Goal: Task Accomplishment & Management: Use online tool/utility

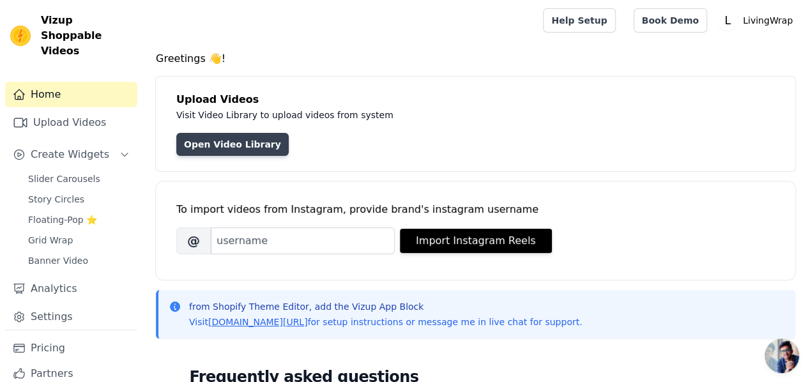
click at [190, 142] on link "Open Video Library" at bounding box center [232, 144] width 112 height 23
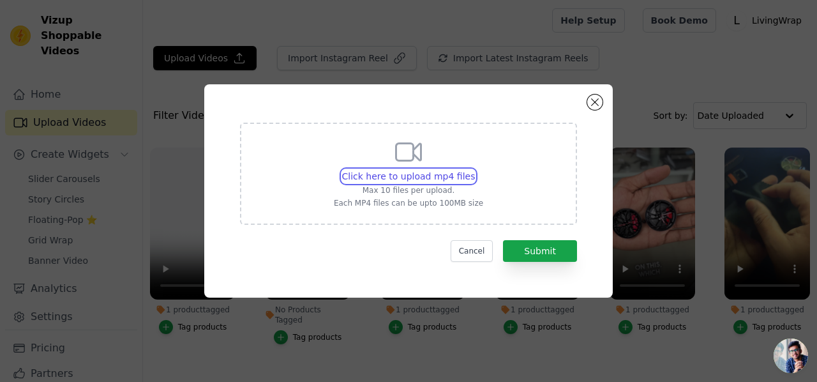
type input "C:\fakepath\I can not trust my eyes what magic broom is that_! #broom #clean #c…"
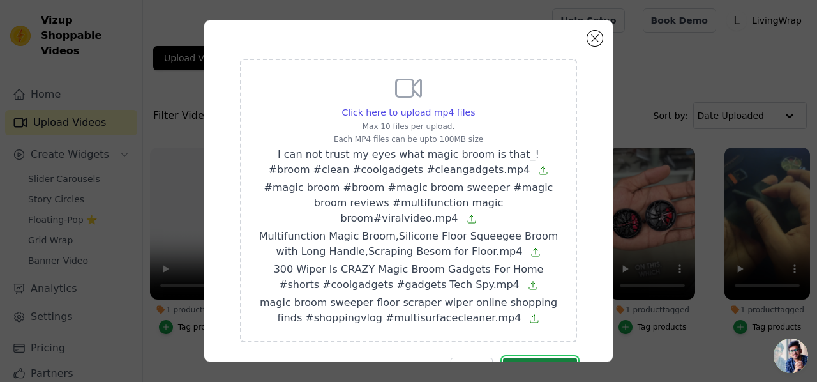
click at [511, 358] on button "Submit" at bounding box center [540, 369] width 74 height 22
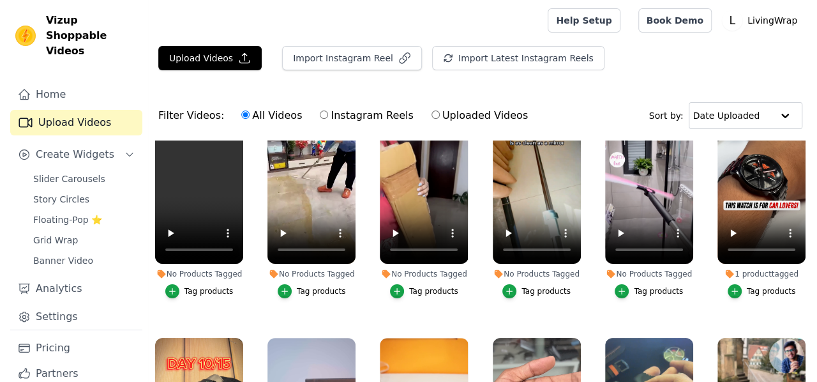
scroll to position [42, 0]
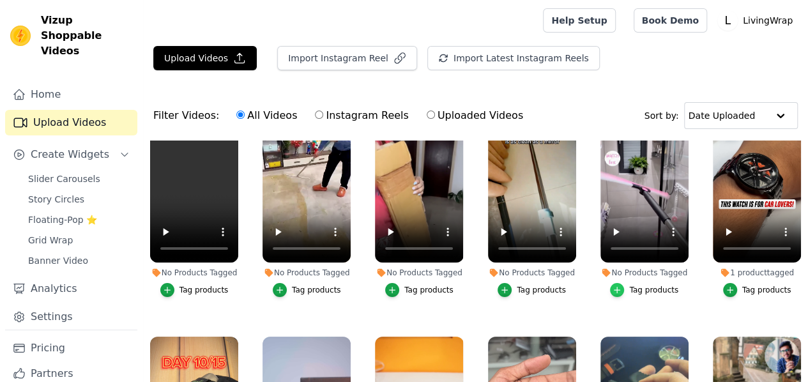
click at [614, 285] on icon "button" at bounding box center [616, 289] width 9 height 9
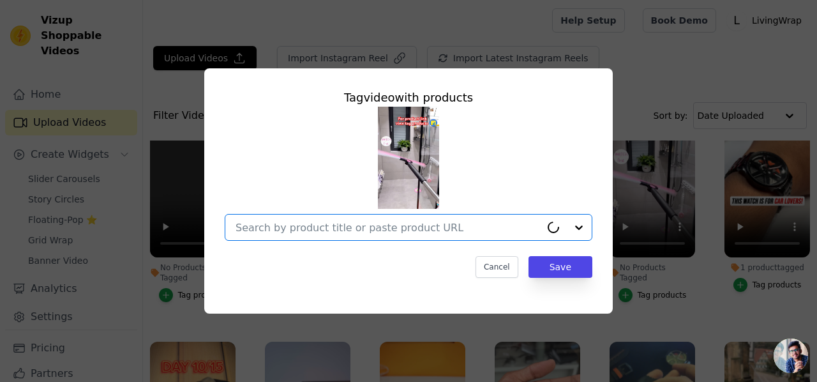
click at [517, 231] on input "No Products Tagged Tag video with products Option undefined, selected. Select i…" at bounding box center [388, 228] width 305 height 12
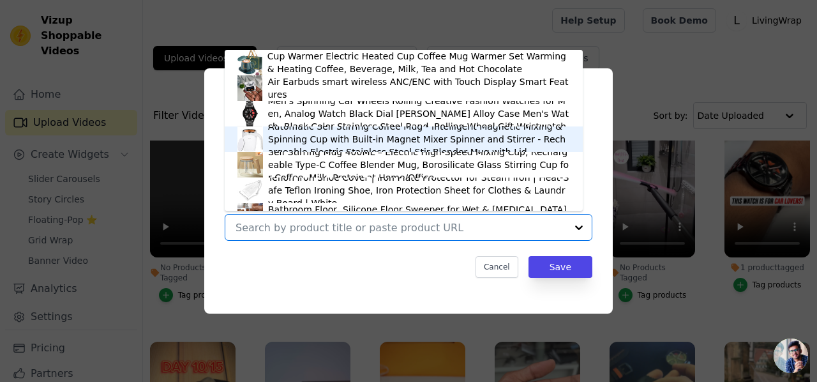
scroll to position [18, 0]
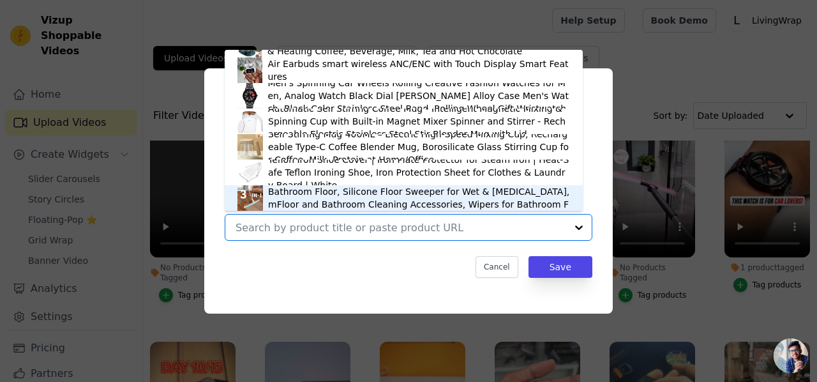
click at [399, 194] on div "Magic Broom Sweeper with Extendable Handle, Silicone Wipers for Bathroom Floor,…" at bounding box center [419, 197] width 302 height 51
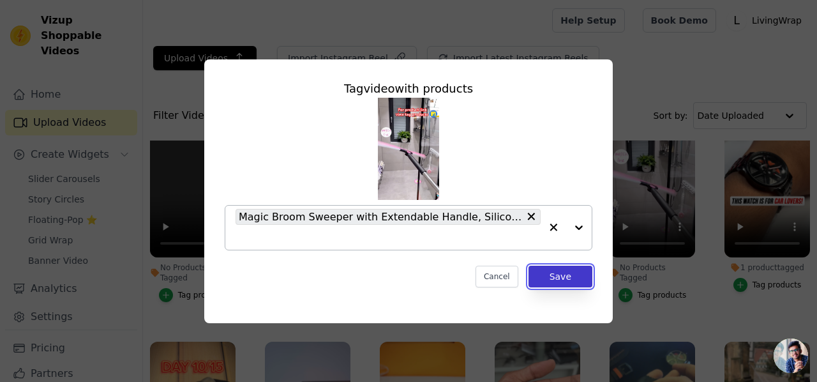
click at [552, 274] on button "Save" at bounding box center [561, 277] width 64 height 22
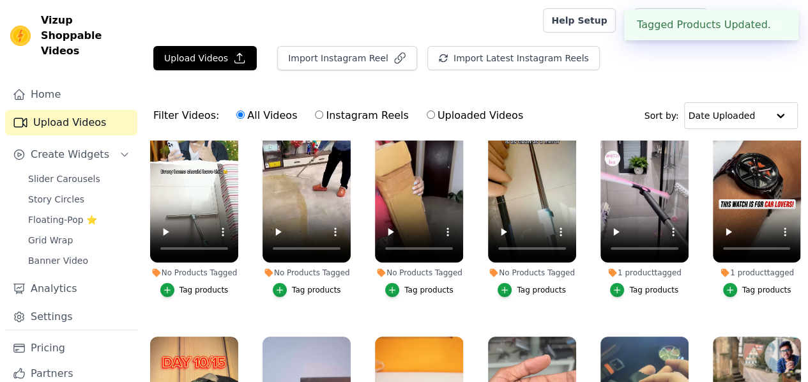
click at [528, 285] on div "Tag products" at bounding box center [541, 290] width 49 height 10
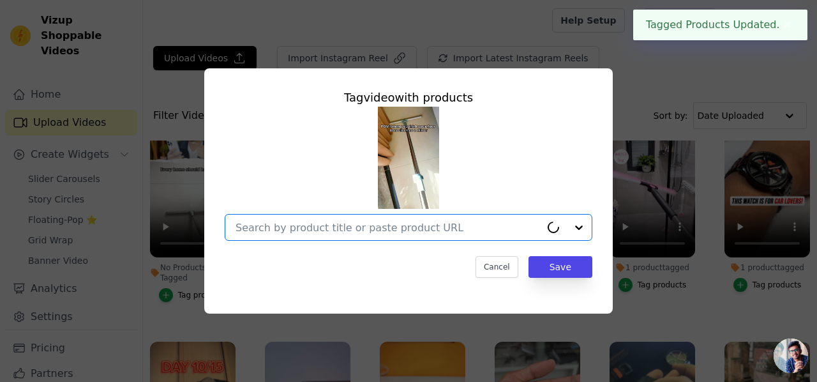
click at [515, 229] on input "No Products Tagged Tag video with products Option undefined, selected. Select i…" at bounding box center [388, 228] width 305 height 12
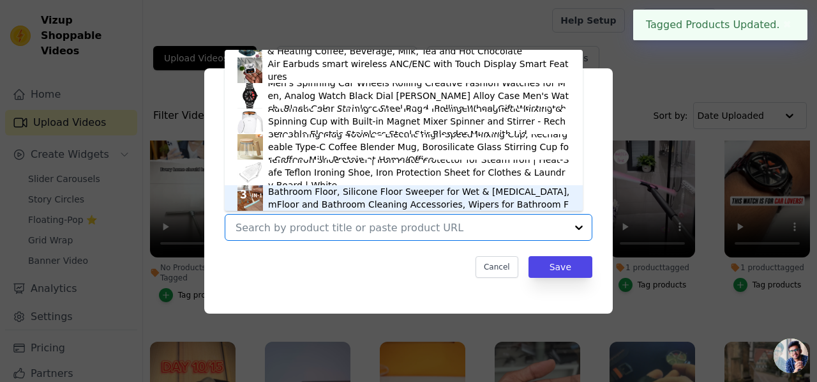
click at [466, 203] on div "Magic Broom Sweeper with Extendable Handle, Silicone Wipers for Bathroom Floor,…" at bounding box center [419, 197] width 302 height 51
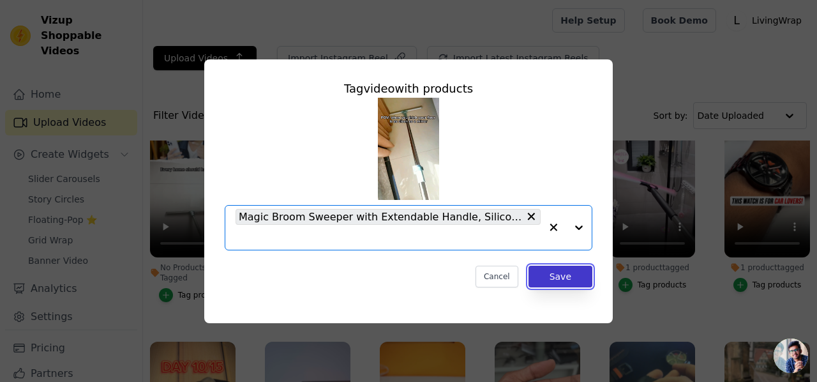
click at [556, 276] on button "Save" at bounding box center [561, 277] width 64 height 22
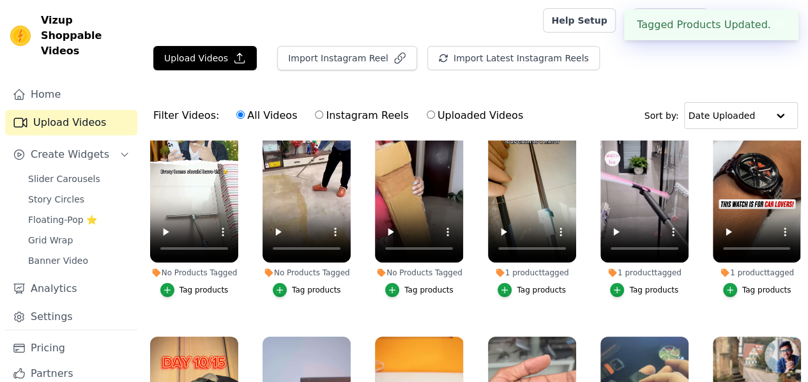
click at [413, 285] on div "Tag products" at bounding box center [428, 290] width 49 height 10
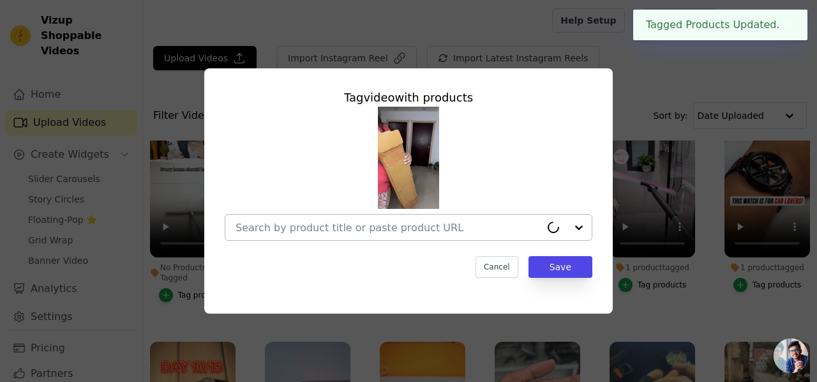
click at [415, 217] on div at bounding box center [388, 228] width 305 height 26
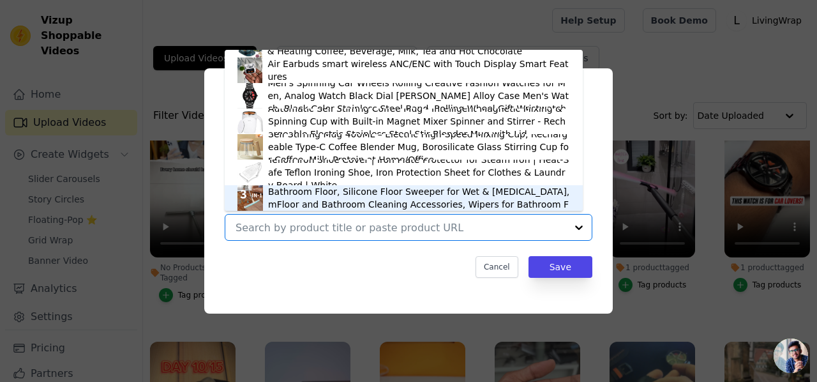
click at [416, 197] on div "Magic Broom Sweeper with Extendable Handle, Silicone Wipers for Bathroom Floor,…" at bounding box center [419, 197] width 302 height 51
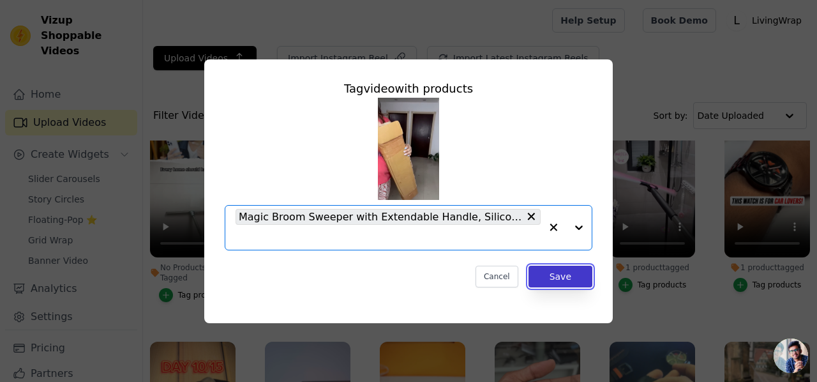
drag, startPoint x: 536, startPoint y: 278, endPoint x: 536, endPoint y: 271, distance: 7.0
click at [537, 274] on button "Save" at bounding box center [561, 277] width 64 height 22
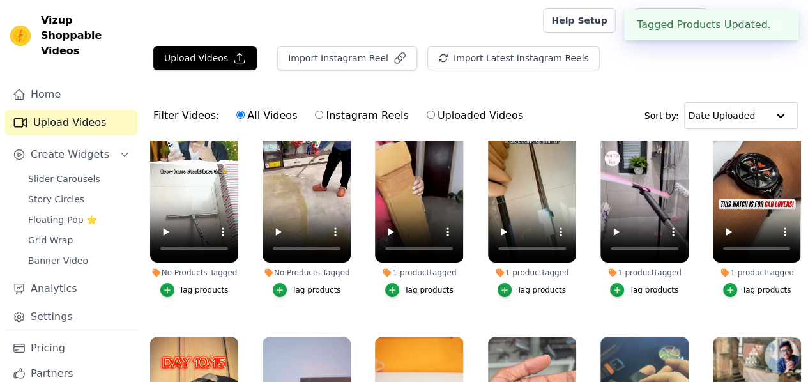
click at [319, 285] on div "Tag products" at bounding box center [316, 290] width 49 height 10
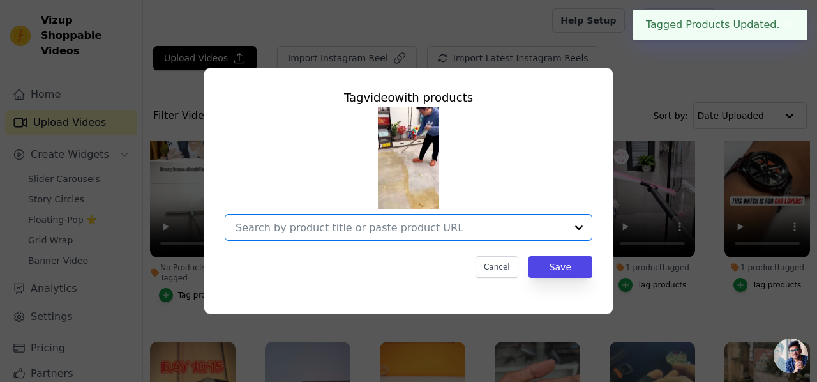
click at [368, 234] on div at bounding box center [401, 228] width 331 height 26
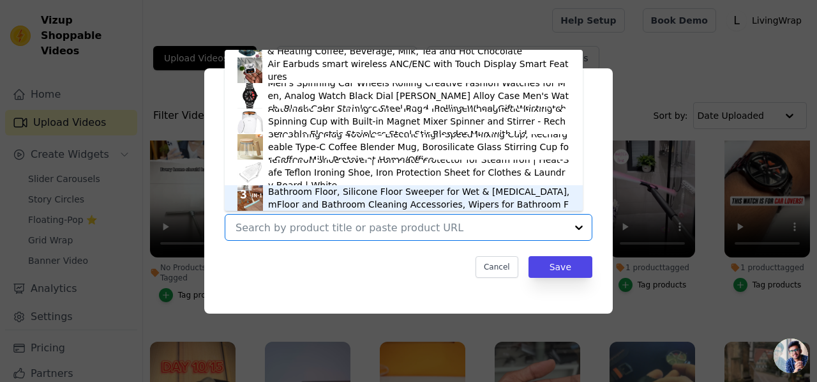
click at [337, 197] on div "Magic Broom Sweeper with Extendable Handle, Silicone Wipers for Bathroom Floor,…" at bounding box center [419, 197] width 302 height 51
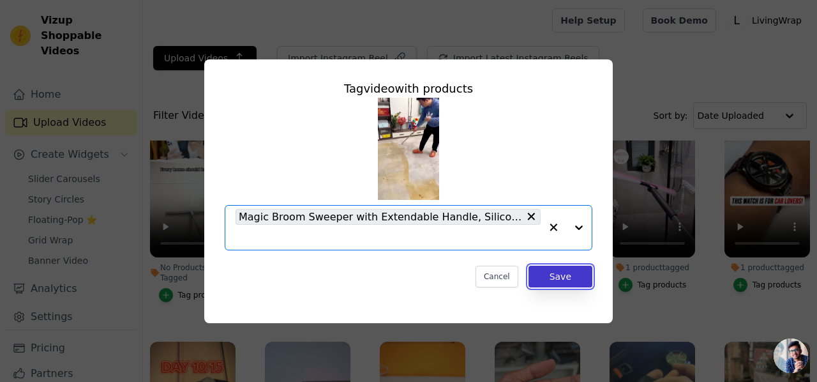
drag, startPoint x: 557, startPoint y: 279, endPoint x: 554, endPoint y: 268, distance: 11.8
click at [558, 278] on button "Save" at bounding box center [561, 277] width 64 height 22
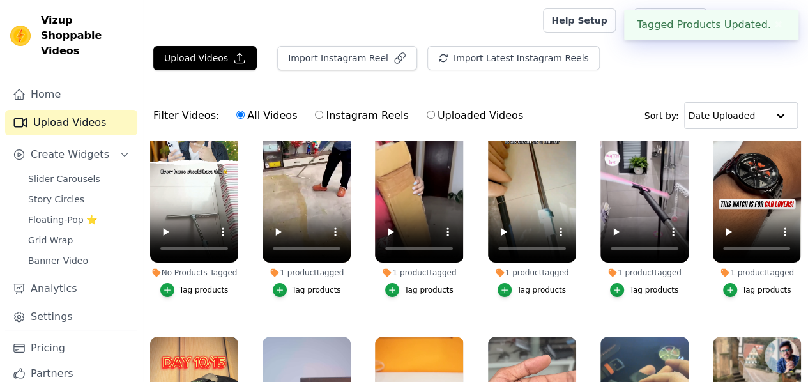
click at [194, 285] on div "Tag products" at bounding box center [203, 290] width 49 height 10
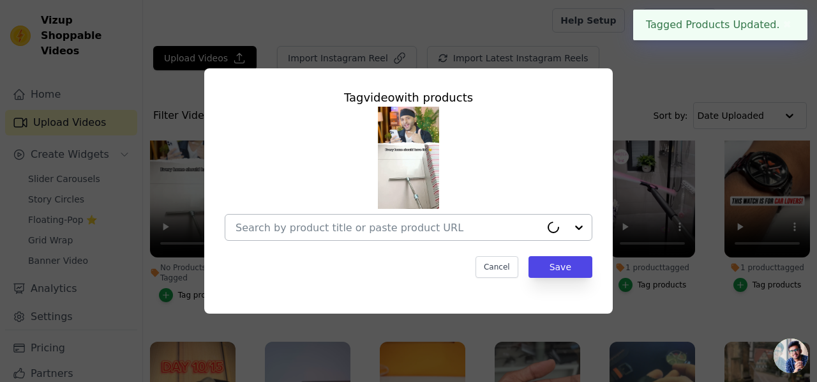
click at [265, 234] on div at bounding box center [388, 228] width 305 height 26
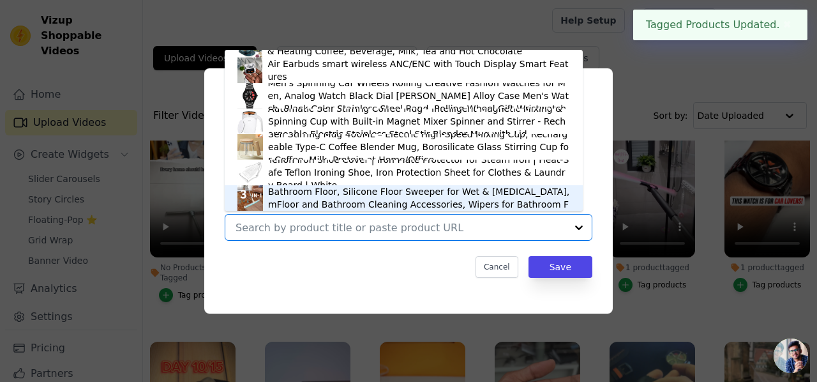
click at [284, 195] on div "Magic Broom Sweeper with Extendable Handle, Silicone Wipers for Bathroom Floor,…" at bounding box center [419, 197] width 302 height 51
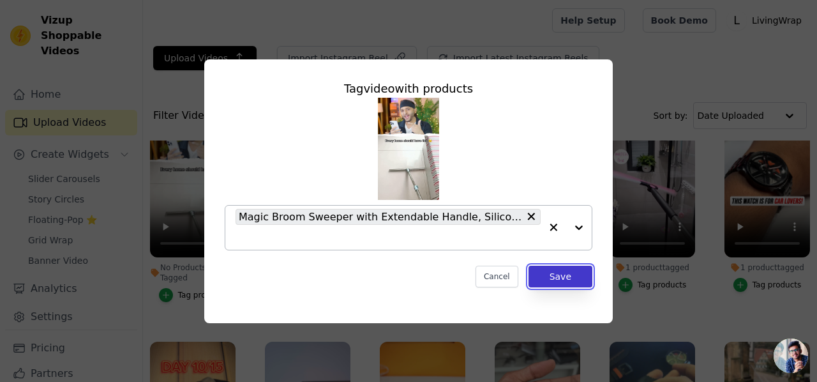
click at [541, 271] on button "Save" at bounding box center [561, 277] width 64 height 22
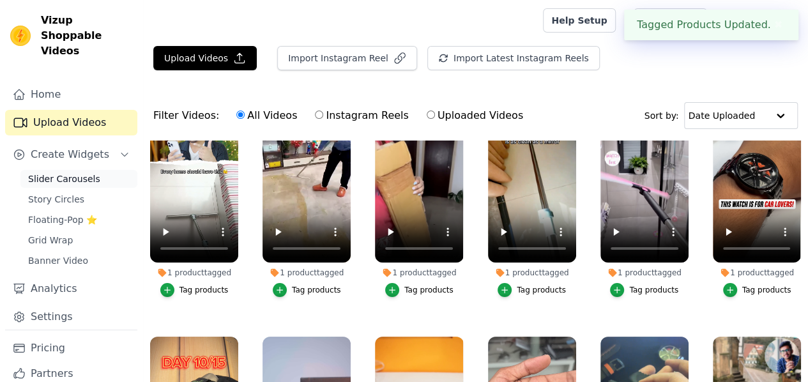
click at [88, 172] on span "Slider Carousels" at bounding box center [64, 178] width 72 height 13
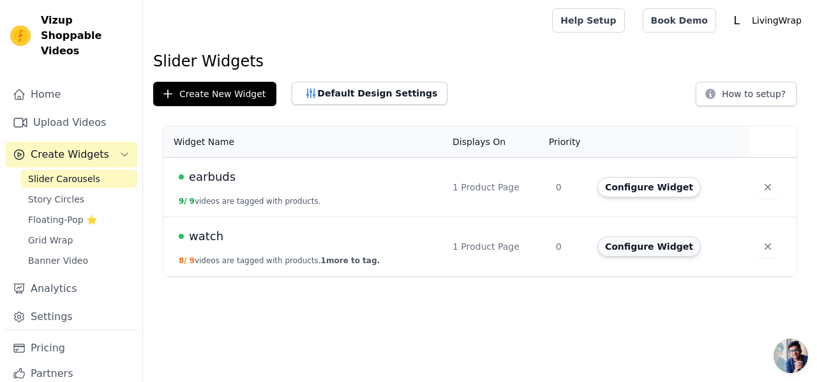
click at [665, 247] on button "Configure Widget" at bounding box center [649, 246] width 103 height 20
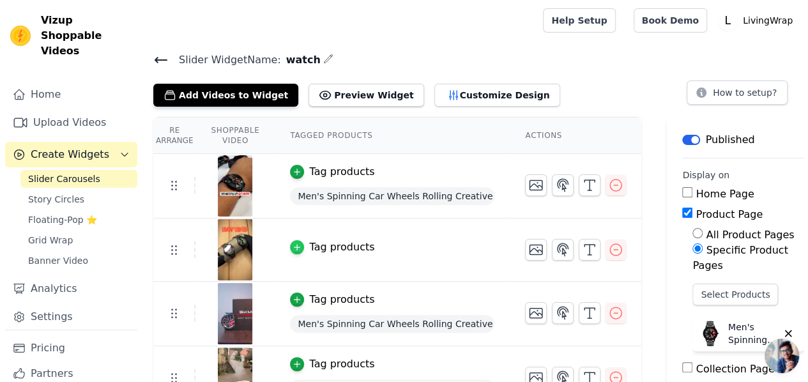
click at [294, 246] on icon "button" at bounding box center [296, 247] width 9 height 9
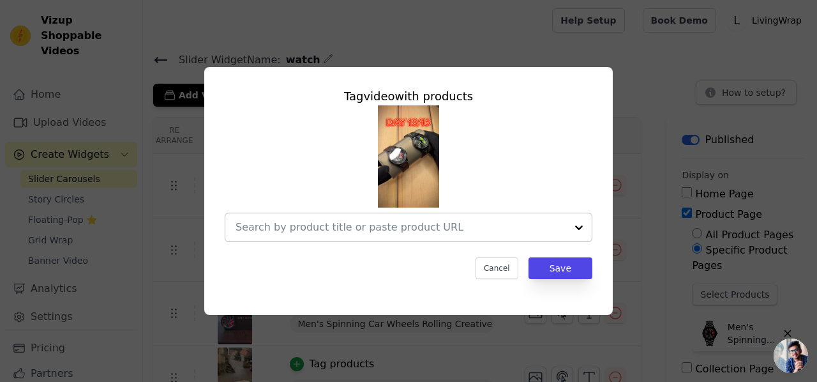
click at [424, 223] on input "text" at bounding box center [401, 227] width 331 height 15
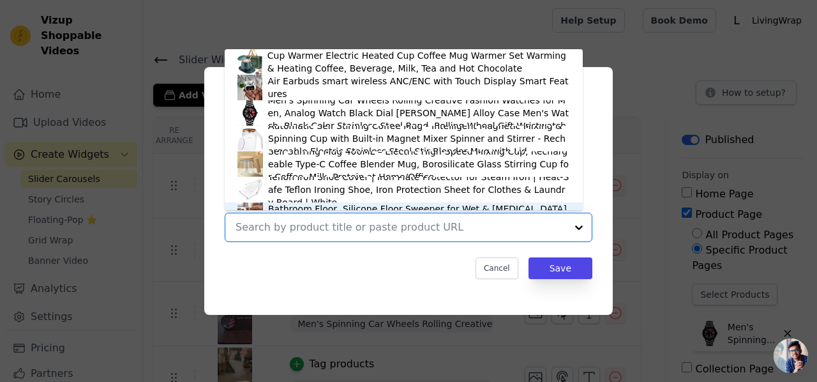
scroll to position [18, 0]
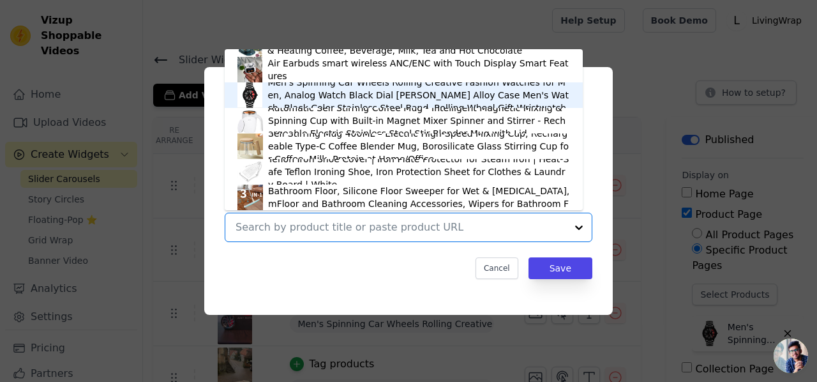
click at [354, 92] on div "Men's Spinning Car Wheels Rolling Creative Fashion Watches for Men, Analog Watc…" at bounding box center [419, 95] width 302 height 38
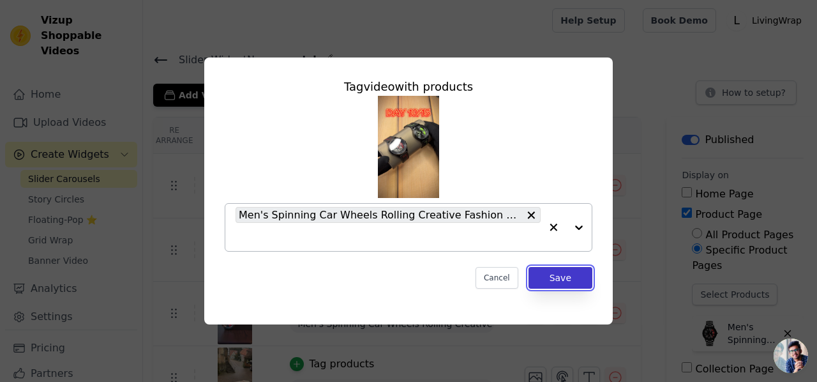
click at [547, 282] on button "Save" at bounding box center [561, 278] width 64 height 22
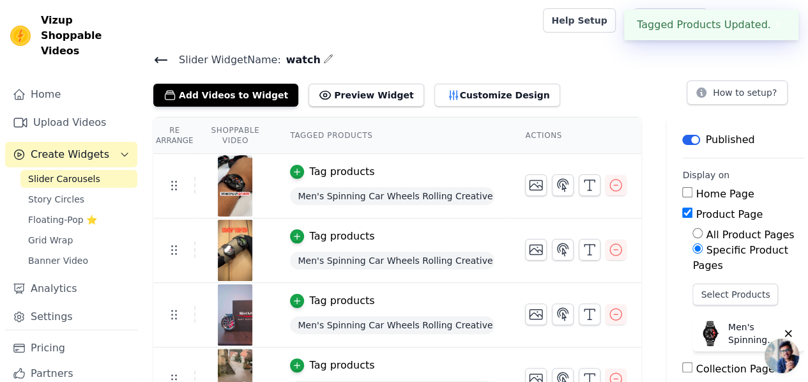
click at [158, 63] on icon at bounding box center [160, 59] width 15 height 15
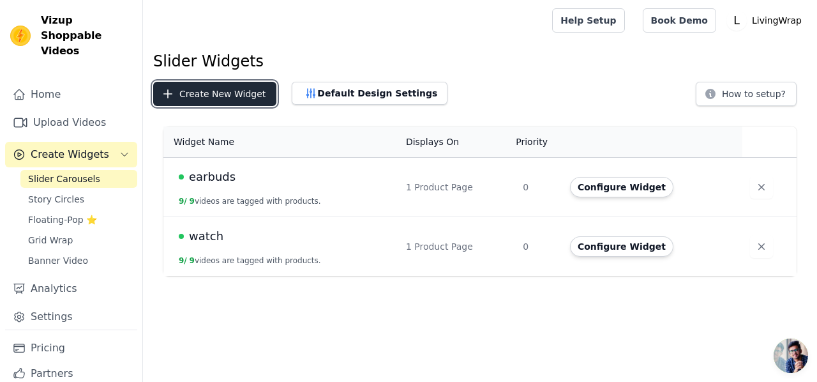
click at [179, 94] on button "Create New Widget" at bounding box center [214, 94] width 123 height 24
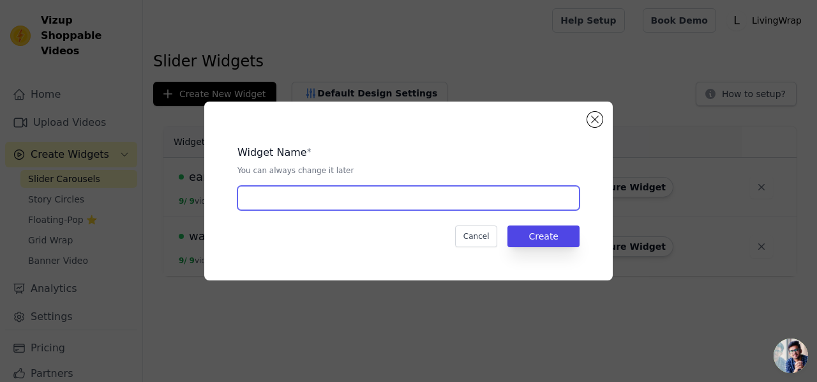
click at [307, 190] on input "text" at bounding box center [409, 198] width 342 height 24
type input "magic broom"
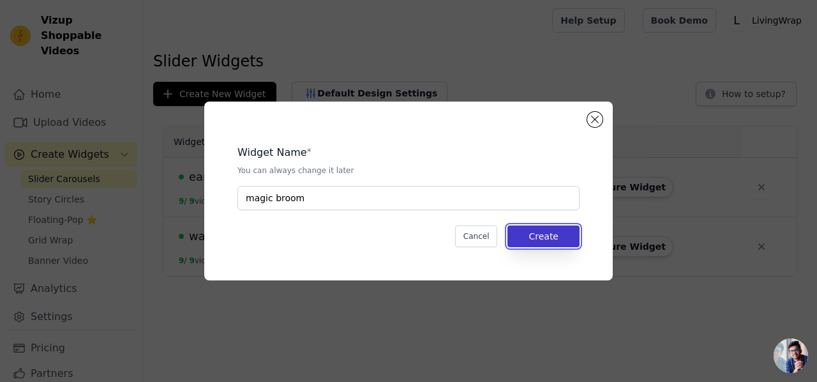
click at [557, 239] on button "Create" at bounding box center [544, 236] width 72 height 22
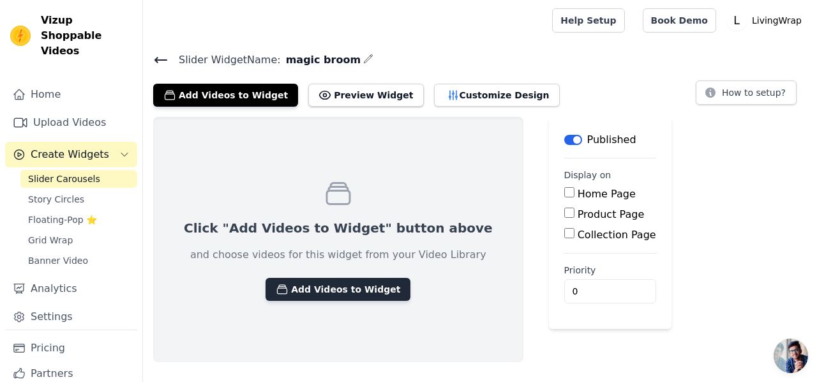
click at [324, 292] on button "Add Videos to Widget" at bounding box center [338, 289] width 145 height 23
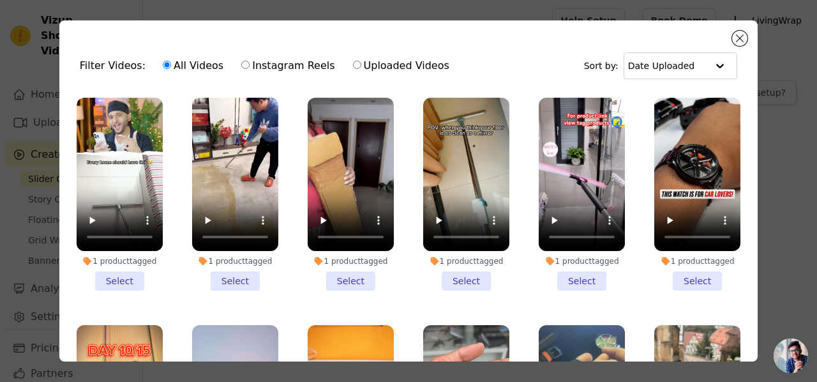
click at [119, 278] on li "1 product tagged Select" at bounding box center [120, 194] width 86 height 193
click at [0, 0] on input "1 product tagged Select" at bounding box center [0, 0] width 0 height 0
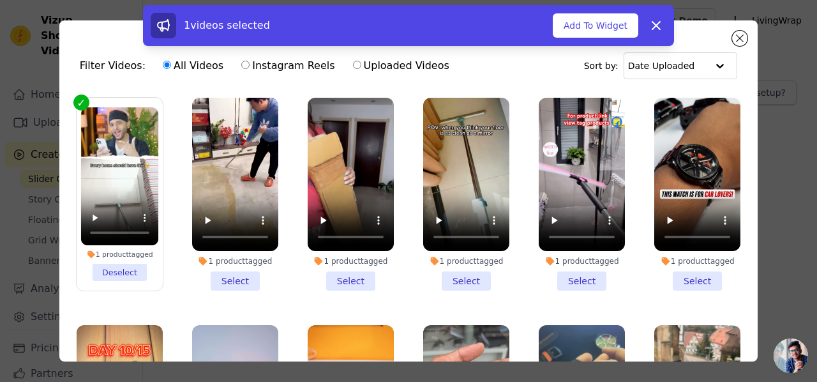
click at [231, 278] on li "1 product tagged Select" at bounding box center [235, 194] width 86 height 193
click at [0, 0] on input "1 product tagged Select" at bounding box center [0, 0] width 0 height 0
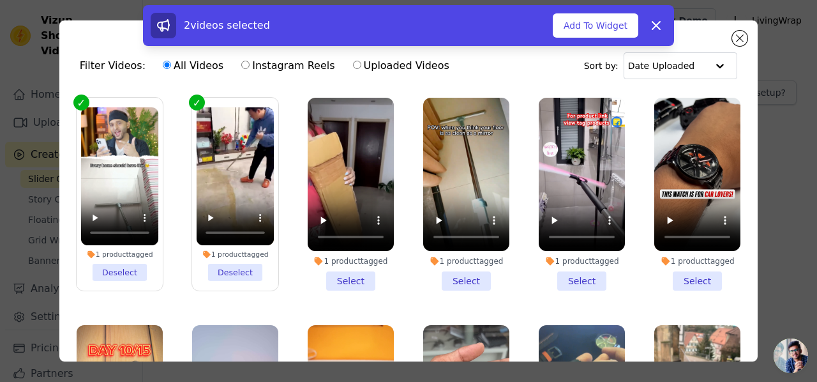
click at [333, 277] on li "1 product tagged Select" at bounding box center [351, 194] width 86 height 193
click at [0, 0] on input "1 product tagged Select" at bounding box center [0, 0] width 0 height 0
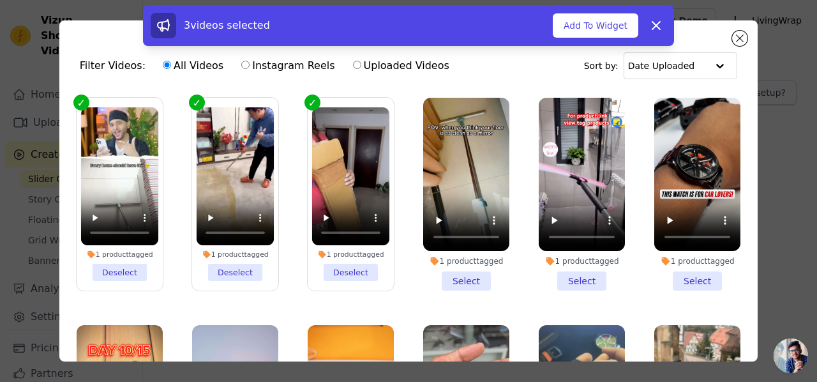
click at [455, 274] on li "1 product tagged Select" at bounding box center [466, 194] width 86 height 193
click at [0, 0] on input "1 product tagged Select" at bounding box center [0, 0] width 0 height 0
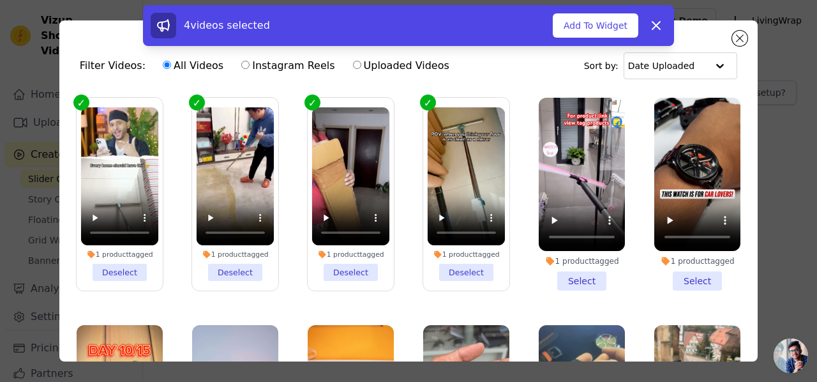
click at [574, 271] on li "1 product tagged Select" at bounding box center [582, 194] width 86 height 193
click at [0, 0] on input "1 product tagged Select" at bounding box center [0, 0] width 0 height 0
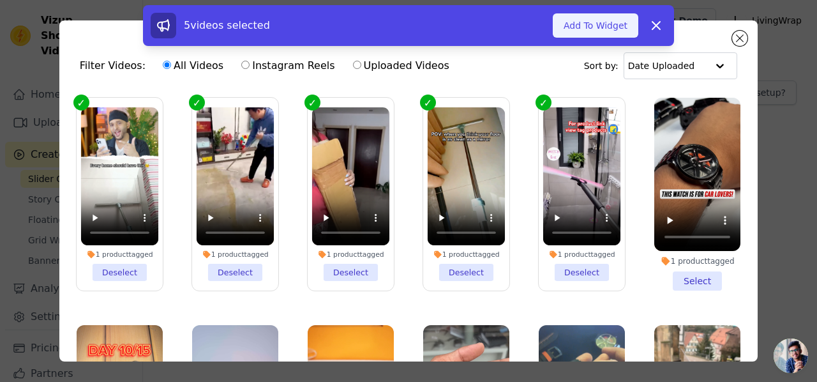
click at [618, 20] on button "Add To Widget" at bounding box center [596, 25] width 86 height 24
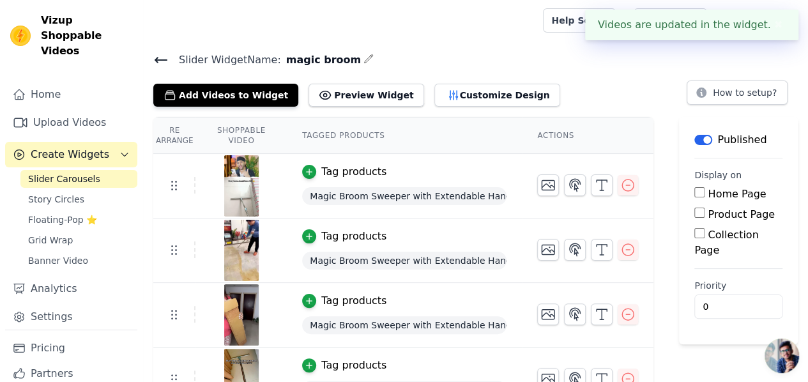
click at [704, 215] on input "Product Page" at bounding box center [699, 213] width 10 height 10
checkbox input "true"
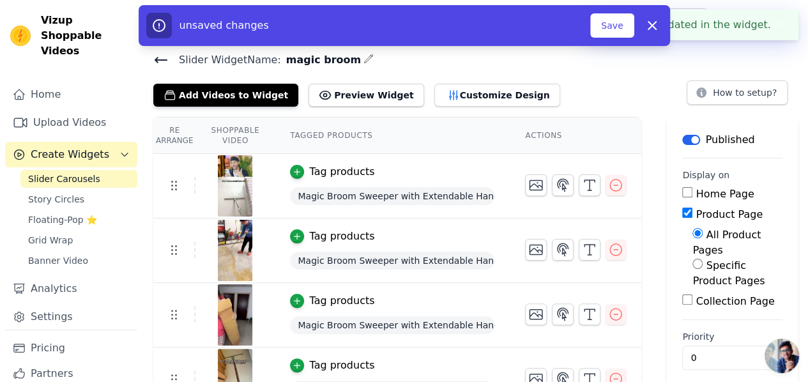
click at [692, 258] on div "Specific Product Pages" at bounding box center [737, 273] width 90 height 31
click at [692, 259] on input "Specific Product Pages" at bounding box center [697, 264] width 10 height 10
radio input "true"
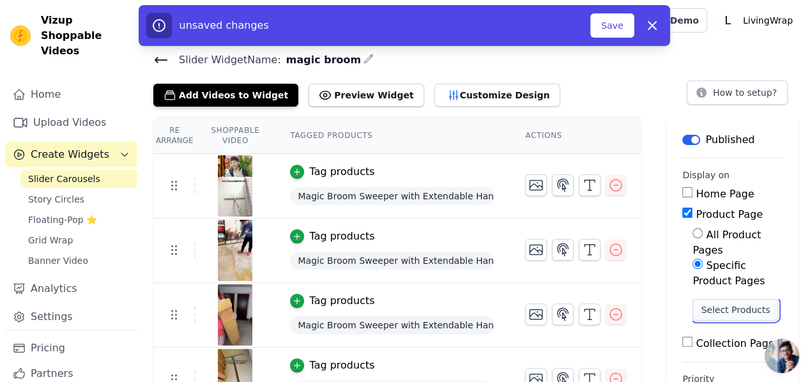
click at [702, 299] on button "Select Products" at bounding box center [735, 310] width 86 height 22
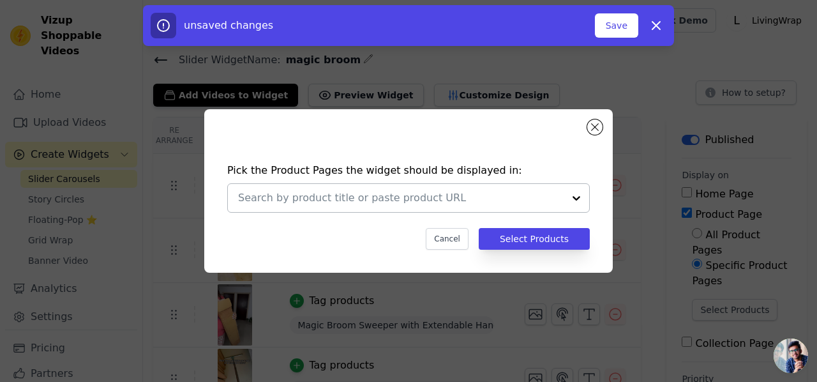
click at [554, 197] on input "text" at bounding box center [401, 197] width 326 height 15
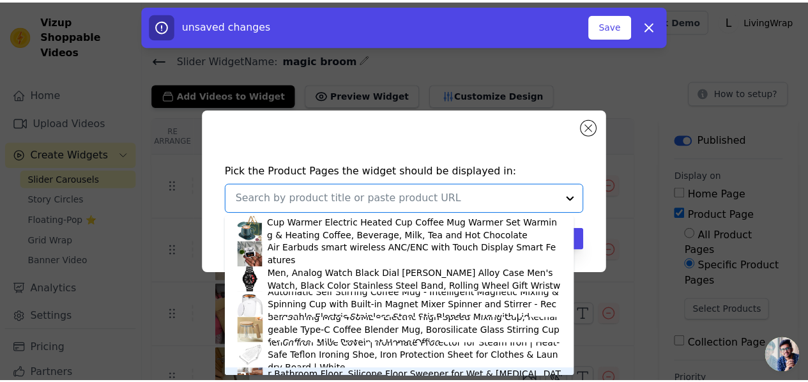
scroll to position [18, 0]
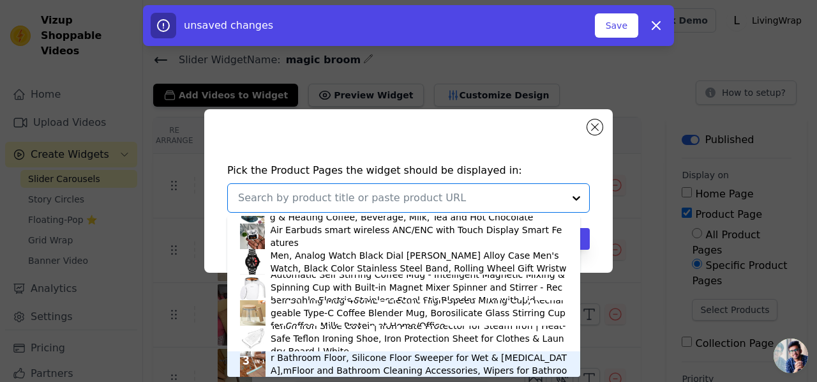
click at [441, 357] on div "Magic Broom Sweeper with Extendable Handle, Silicone Wipers for Bathroom Floor,…" at bounding box center [419, 363] width 297 height 51
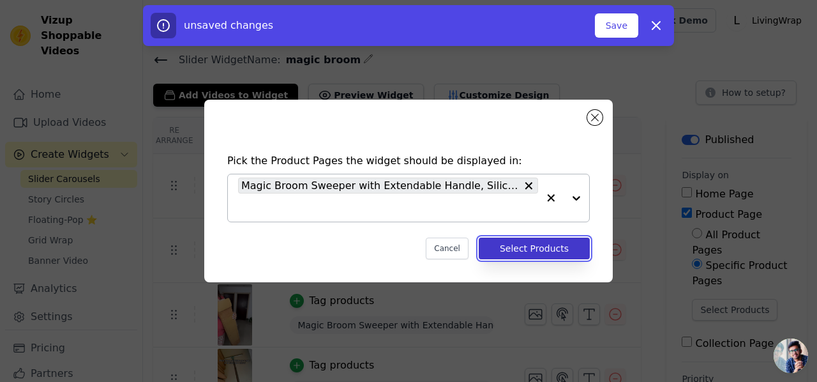
click at [536, 251] on button "Select Products" at bounding box center [534, 249] width 111 height 22
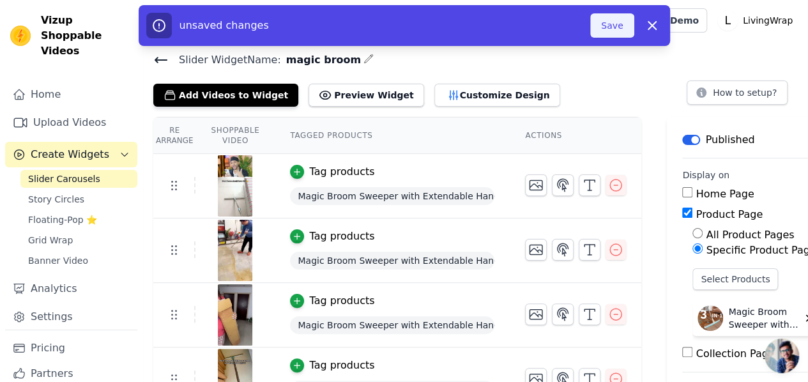
click at [623, 31] on button "Save" at bounding box center [611, 25] width 43 height 24
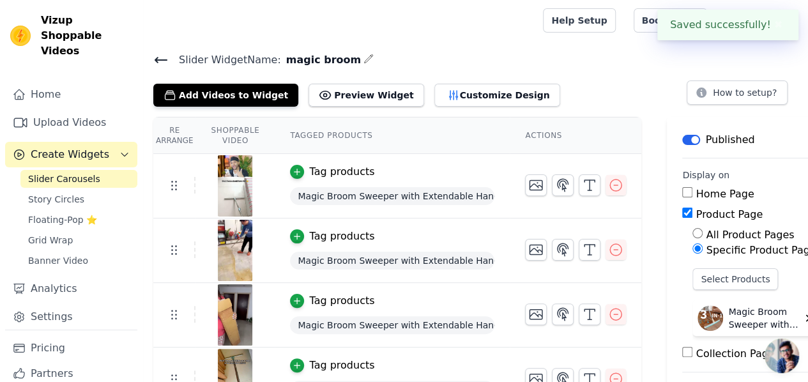
click at [775, 26] on button "✖" at bounding box center [778, 24] width 15 height 15
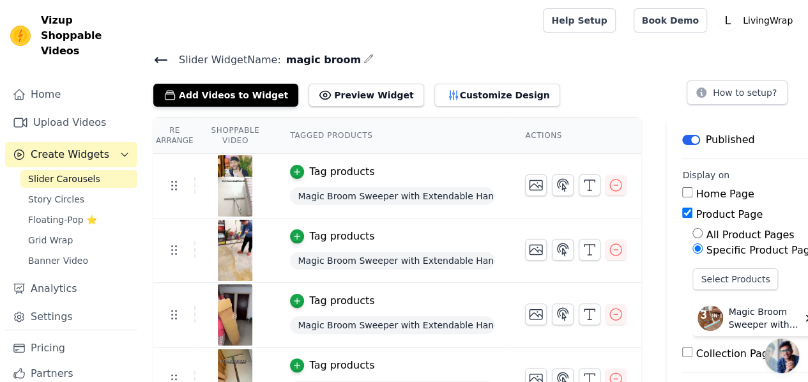
click at [152, 59] on div "Slider Widget Name: magic broom Add Videos to Widget Preview Widget Customize D…" at bounding box center [475, 79] width 665 height 56
click at [167, 60] on icon at bounding box center [160, 59] width 15 height 15
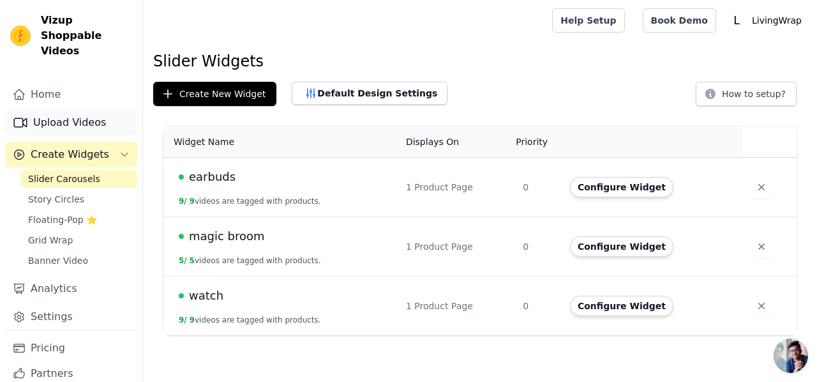
click at [84, 110] on link "Upload Videos" at bounding box center [71, 123] width 132 height 26
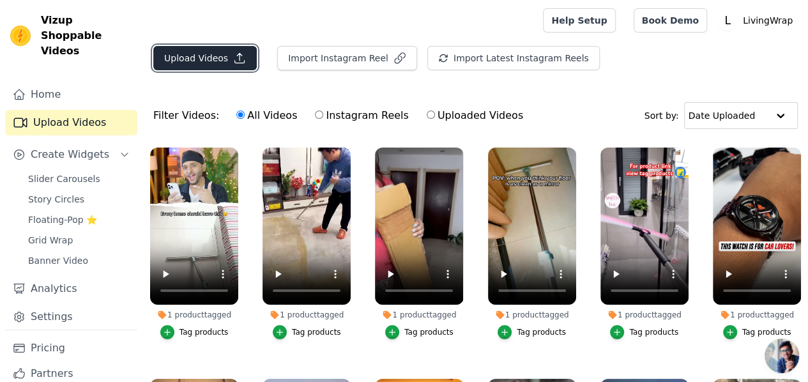
click at [183, 57] on button "Upload Videos" at bounding box center [204, 58] width 103 height 24
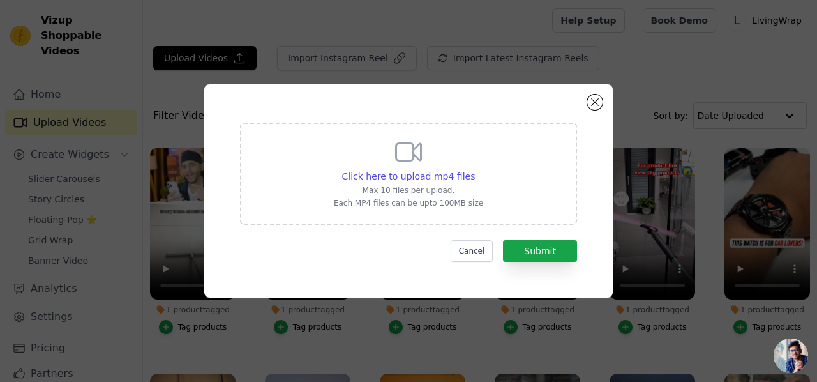
click at [384, 169] on div "Click here to upload mp4 files Max 10 files per upload. Each MP4 files can be u…" at bounding box center [408, 173] width 149 height 72
click at [474, 169] on input "Click here to upload mp4 files Max 10 files per upload. Each MP4 files can be u…" at bounding box center [474, 169] width 1 height 1
type input "C:\fakepath\Universal Teflon Cover.mp4"
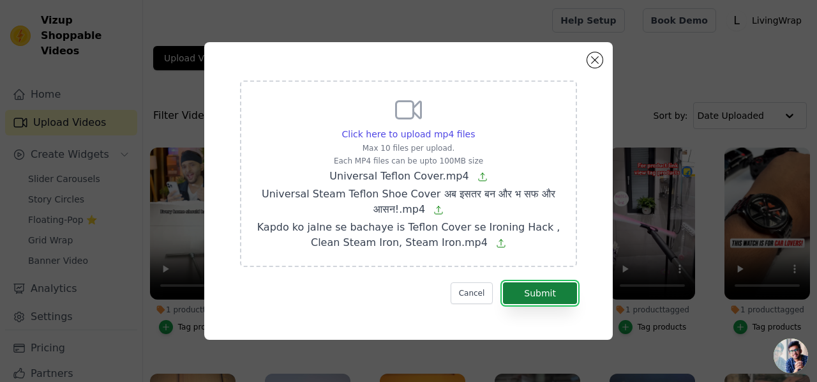
click at [541, 292] on button "Submit" at bounding box center [540, 293] width 74 height 22
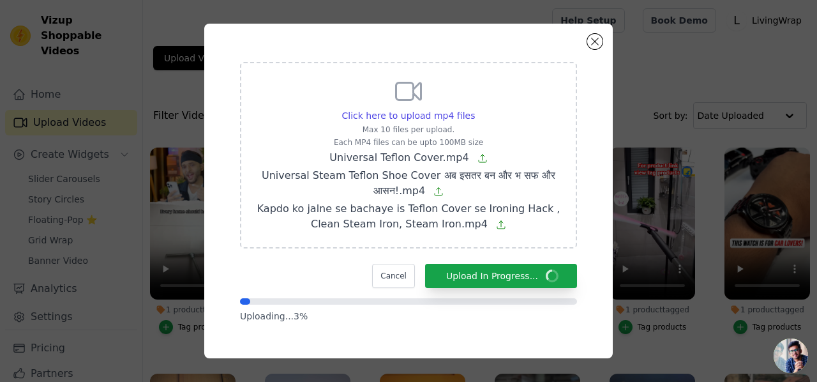
click at [800, 357] on span "Open chat" at bounding box center [791, 355] width 34 height 34
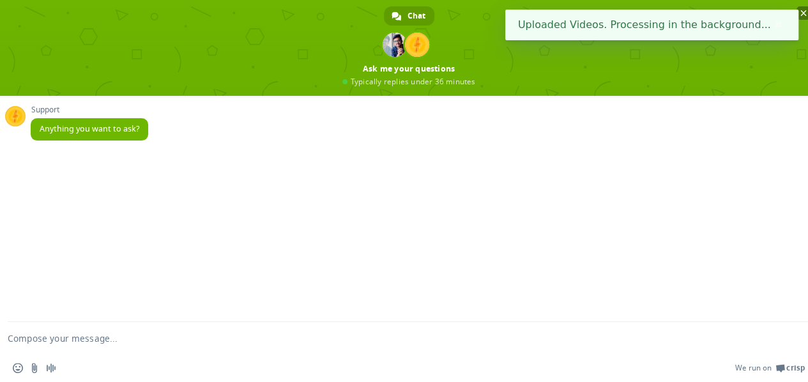
click at [807, 4] on span at bounding box center [408, 48] width 817 height 96
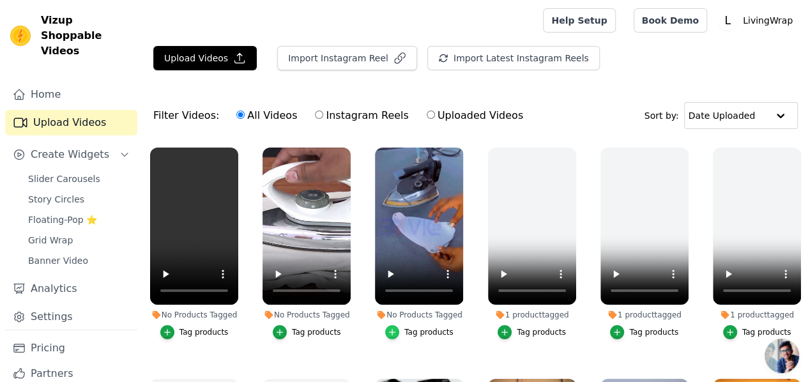
click at [396, 325] on div "button" at bounding box center [392, 332] width 14 height 14
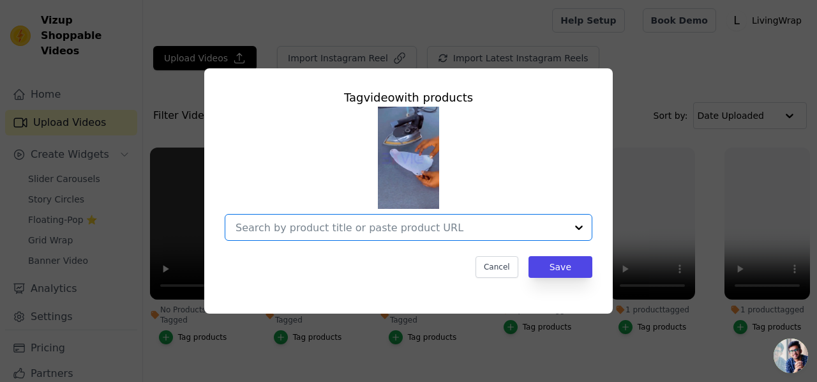
click at [433, 228] on input "No Products Tagged Tag video with products Option undefined, selected. Select i…" at bounding box center [401, 228] width 331 height 12
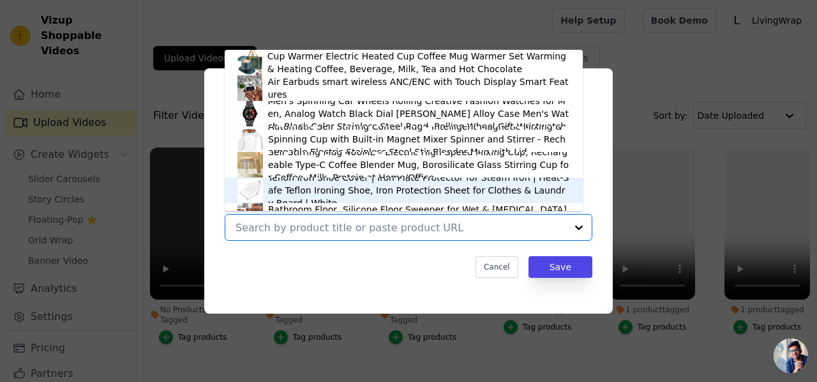
click at [345, 192] on div "Teflon Iron Shoe Cover | Iron Plate Protector for Steam Iron | Heat-Safe Teflon…" at bounding box center [419, 190] width 302 height 38
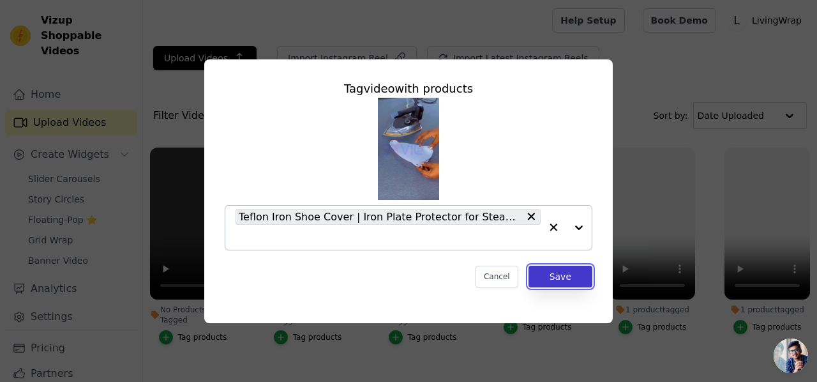
click at [558, 277] on button "Save" at bounding box center [561, 277] width 64 height 22
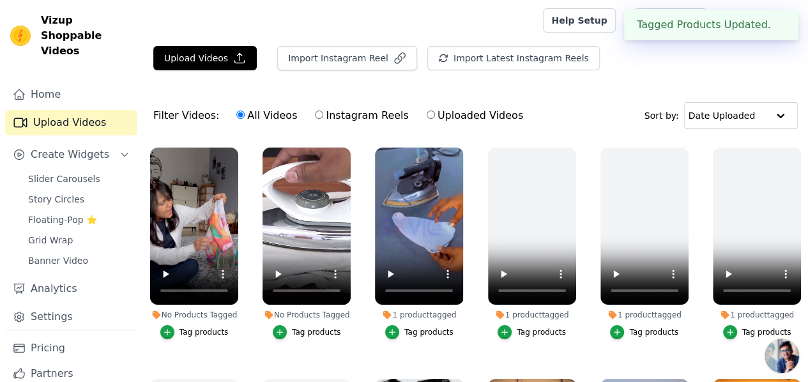
click at [296, 327] on div "Tag products" at bounding box center [316, 332] width 49 height 10
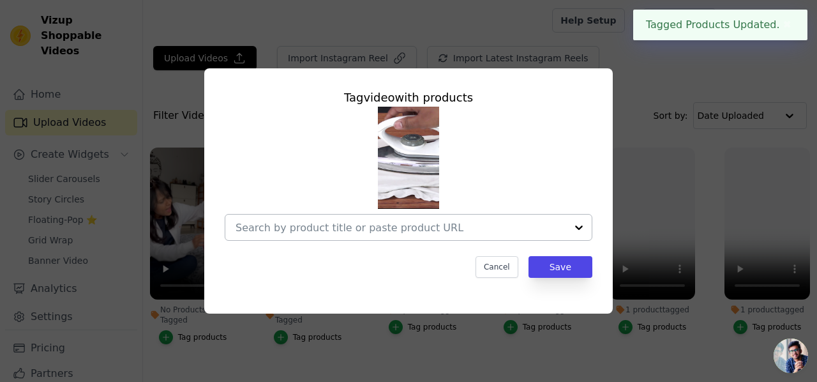
click at [363, 223] on input "No Products Tagged Tag video with products Cancel Save Tag products" at bounding box center [401, 228] width 331 height 12
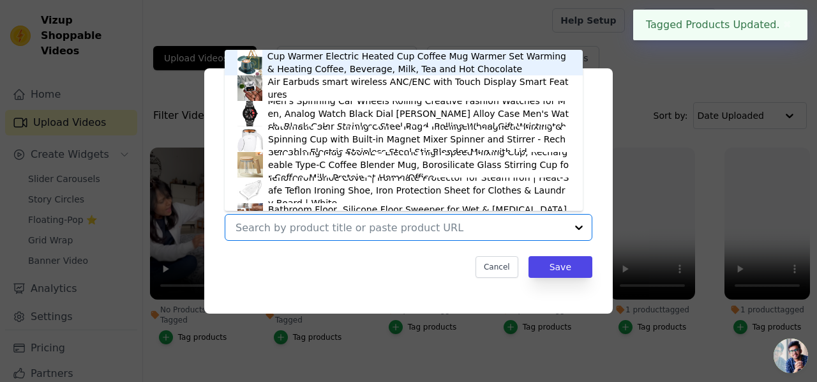
scroll to position [18, 0]
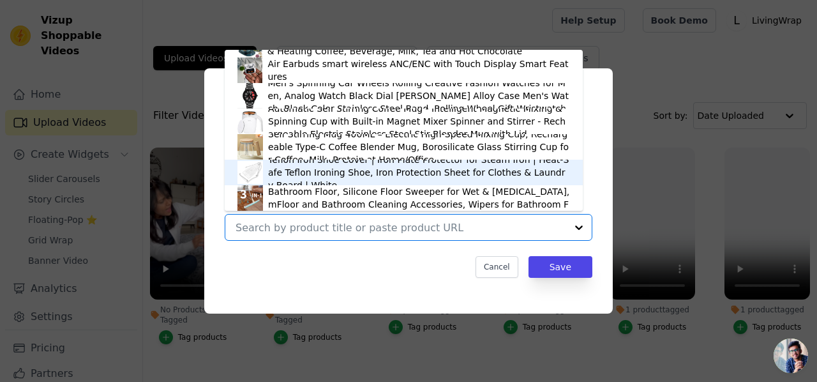
click at [356, 174] on div "Teflon Iron Shoe Cover | Iron Plate Protector for Steam Iron | Heat-Safe Teflon…" at bounding box center [419, 172] width 302 height 38
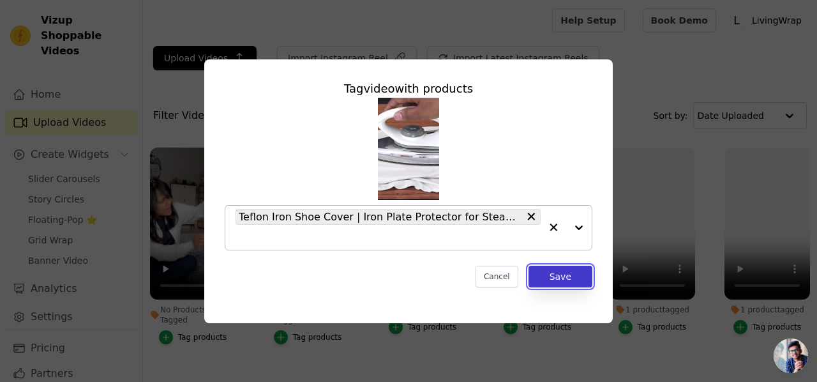
click at [552, 285] on button "Save" at bounding box center [561, 277] width 64 height 22
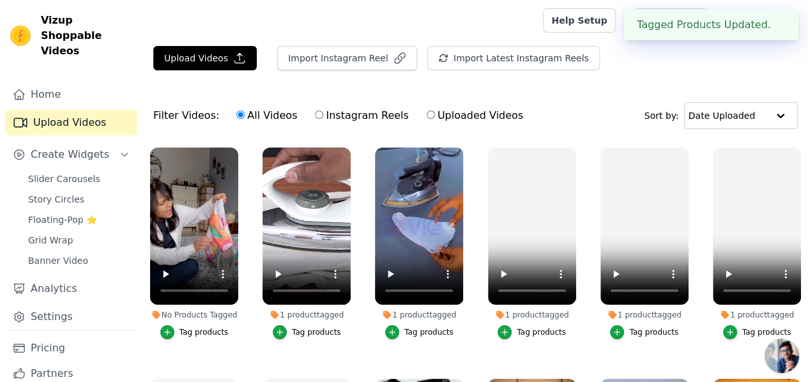
click at [199, 327] on div "Tag products" at bounding box center [203, 332] width 49 height 10
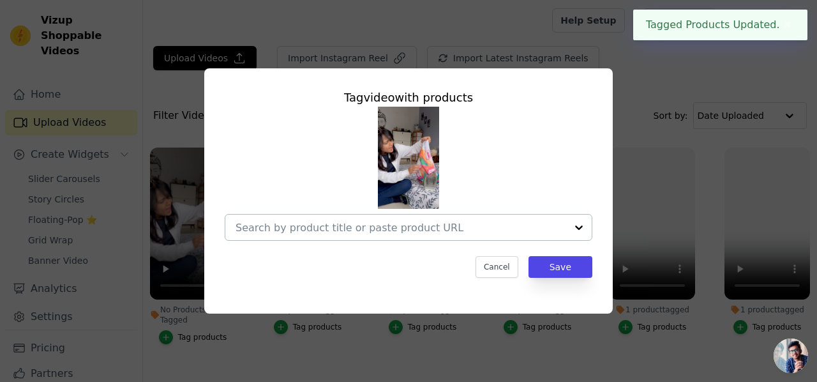
click at [311, 232] on input "No Products Tagged Tag video with products Cancel Save Tag products" at bounding box center [401, 228] width 331 height 12
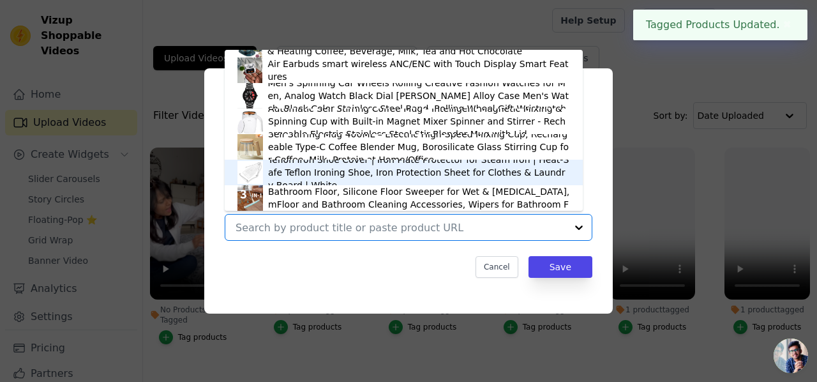
click at [302, 171] on div "Teflon Iron Shoe Cover | Iron Plate Protector for Steam Iron | Heat-Safe Teflon…" at bounding box center [419, 172] width 302 height 38
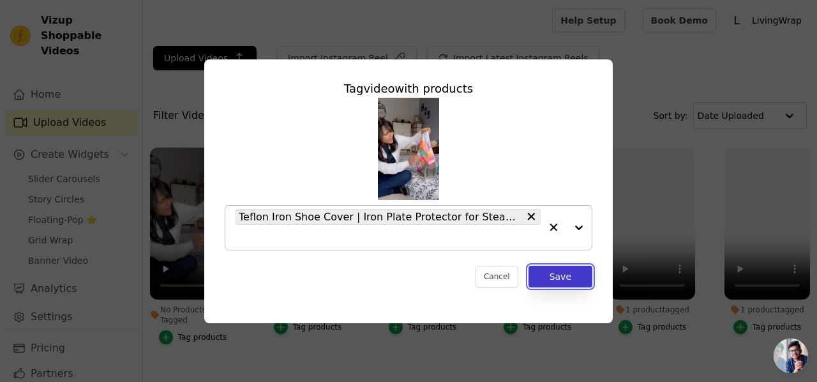
click at [563, 280] on button "Save" at bounding box center [561, 277] width 64 height 22
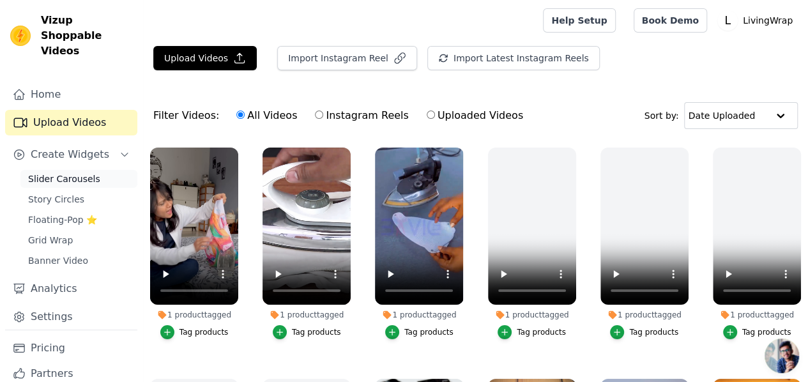
click at [69, 172] on span "Slider Carousels" at bounding box center [64, 178] width 72 height 13
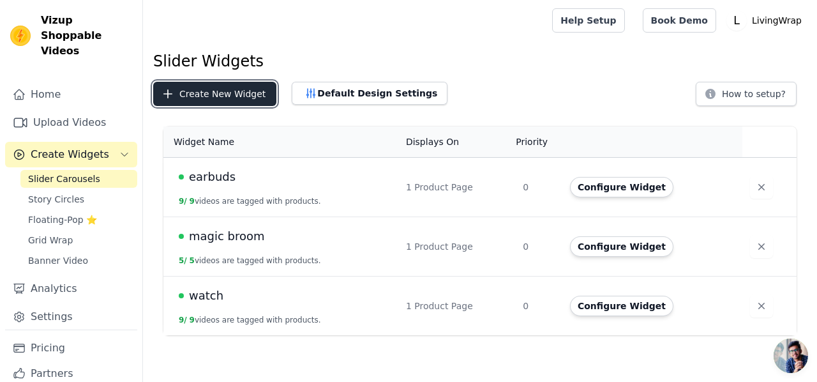
click at [231, 100] on button "Create New Widget" at bounding box center [214, 94] width 123 height 24
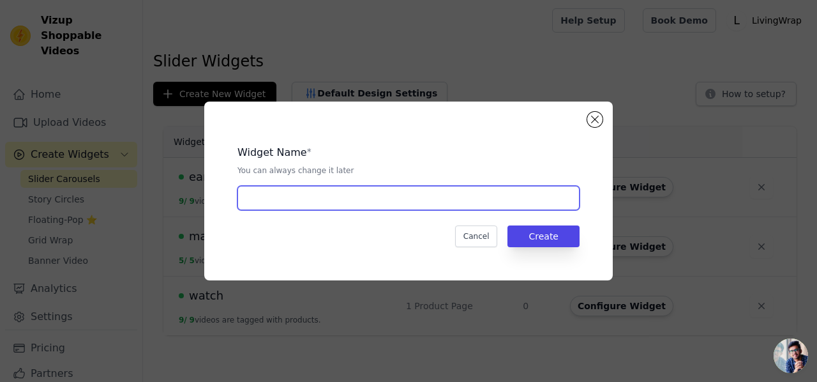
click at [282, 200] on input "text" at bounding box center [409, 198] width 342 height 24
type input "iron cover"
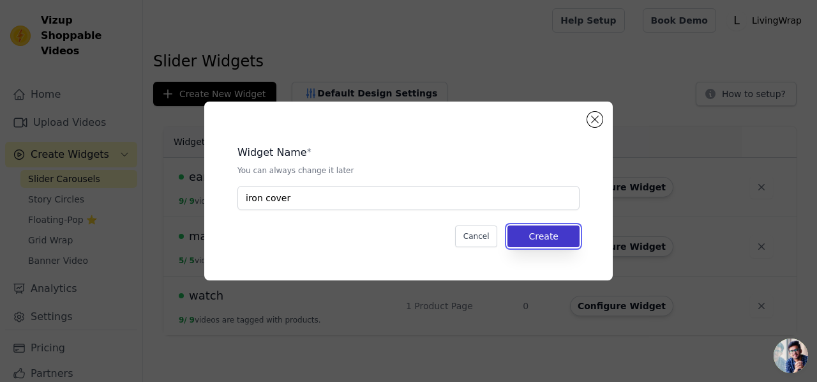
click at [553, 230] on button "Create" at bounding box center [544, 236] width 72 height 22
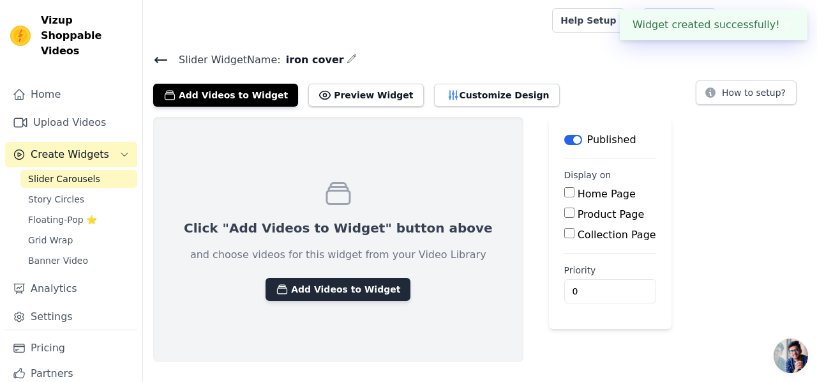
click at [345, 282] on button "Add Videos to Widget" at bounding box center [338, 289] width 145 height 23
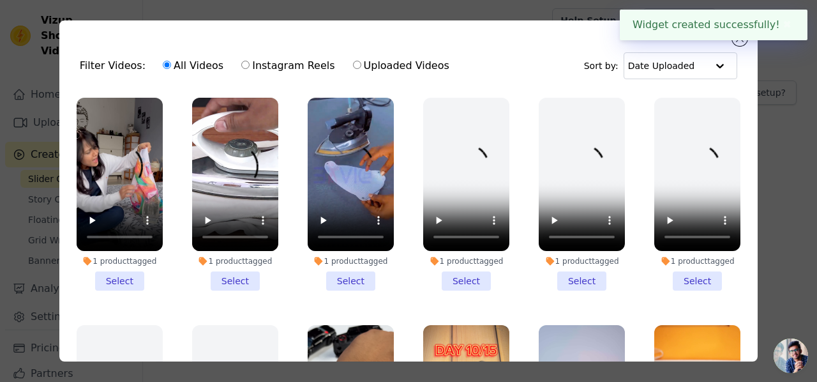
click at [317, 283] on li "1 product tagged Select" at bounding box center [351, 194] width 86 height 193
click at [0, 0] on input "1 product tagged Select" at bounding box center [0, 0] width 0 height 0
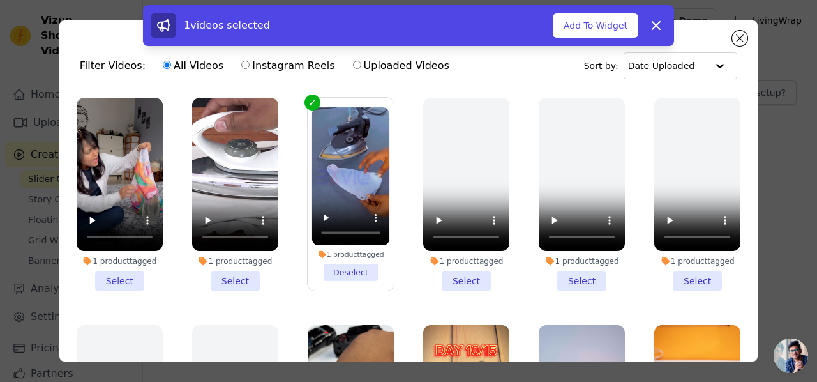
click at [238, 275] on li "1 product tagged Select" at bounding box center [235, 194] width 86 height 193
click at [0, 0] on input "1 product tagged Select" at bounding box center [0, 0] width 0 height 0
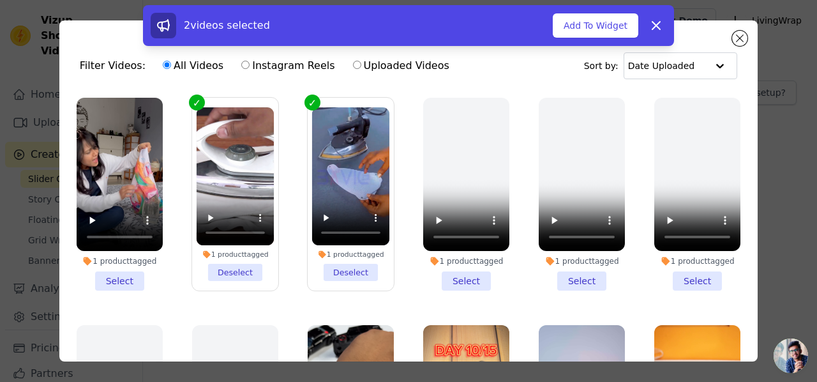
click at [132, 271] on li "1 product tagged Select" at bounding box center [120, 194] width 86 height 193
click at [0, 0] on input "1 product tagged Select" at bounding box center [0, 0] width 0 height 0
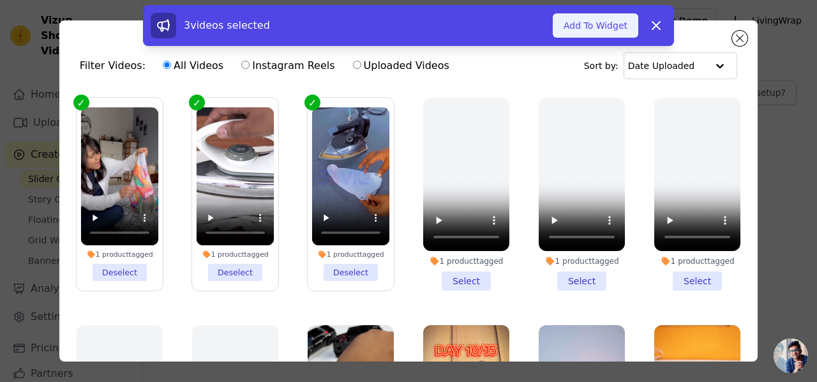
click at [598, 34] on button "Add To Widget" at bounding box center [596, 25] width 86 height 24
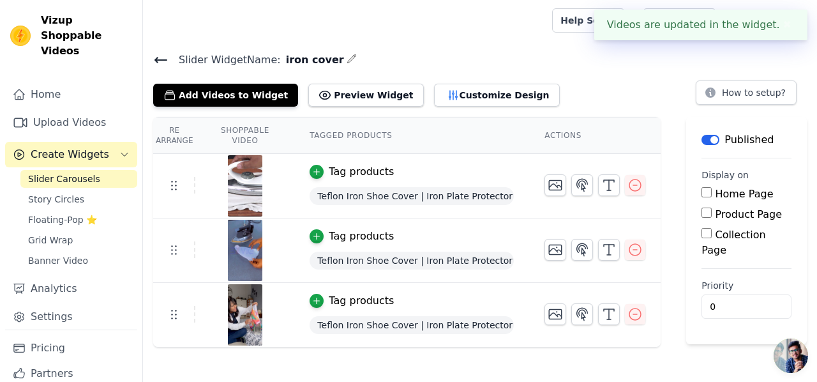
click at [708, 208] on input "Product Page" at bounding box center [707, 213] width 10 height 10
checkbox input "true"
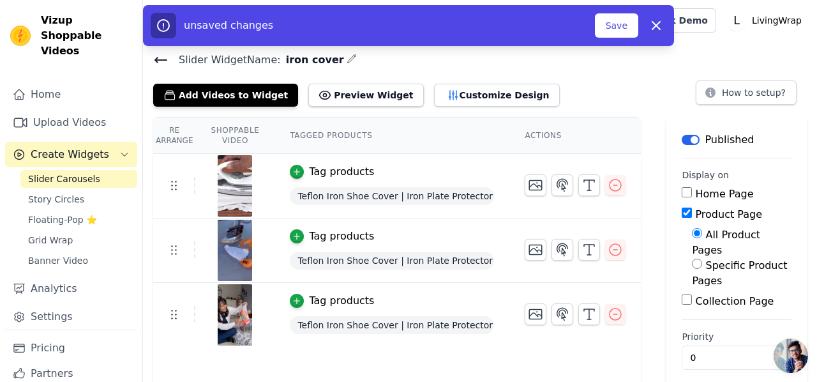
click at [692, 259] on input "Specific Product Pages" at bounding box center [697, 264] width 10 height 10
radio input "true"
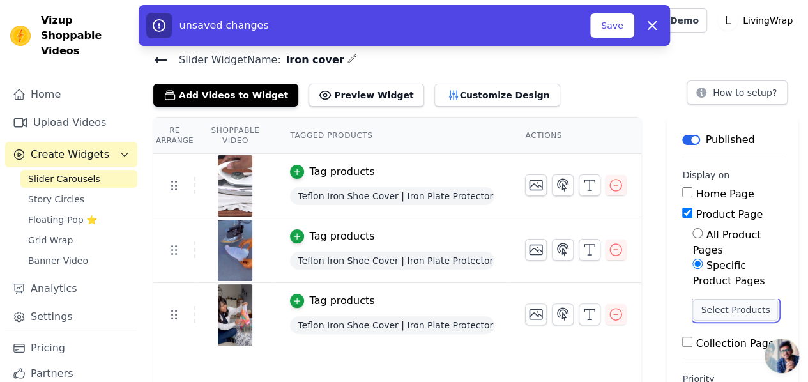
click at [692, 299] on button "Select Products" at bounding box center [735, 310] width 86 height 22
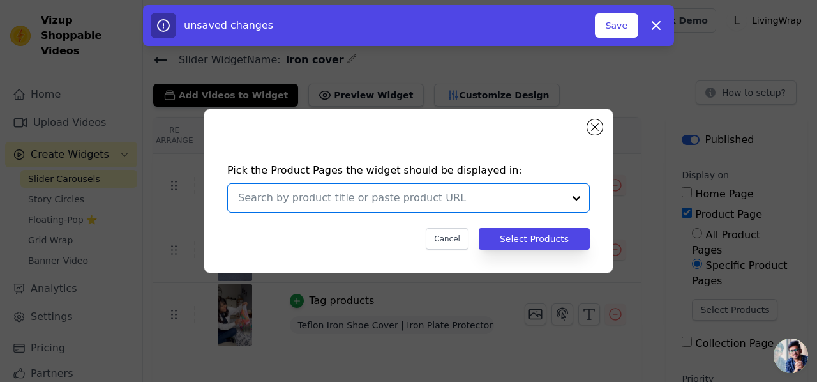
click at [499, 198] on input "text" at bounding box center [401, 197] width 326 height 15
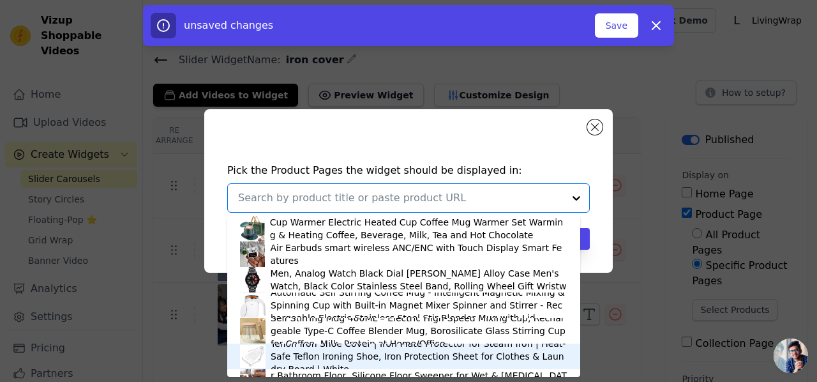
click at [355, 347] on div "Teflon Iron Shoe Cover | Iron Plate Protector for Steam Iron | Heat-Safe Teflon…" at bounding box center [419, 356] width 297 height 38
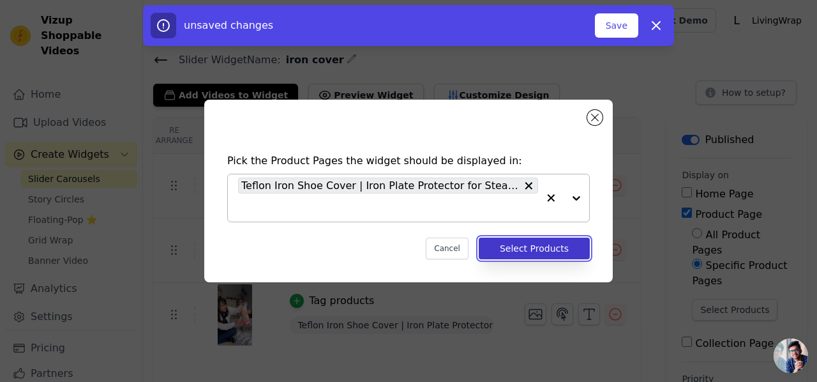
click at [531, 242] on button "Select Products" at bounding box center [534, 249] width 111 height 22
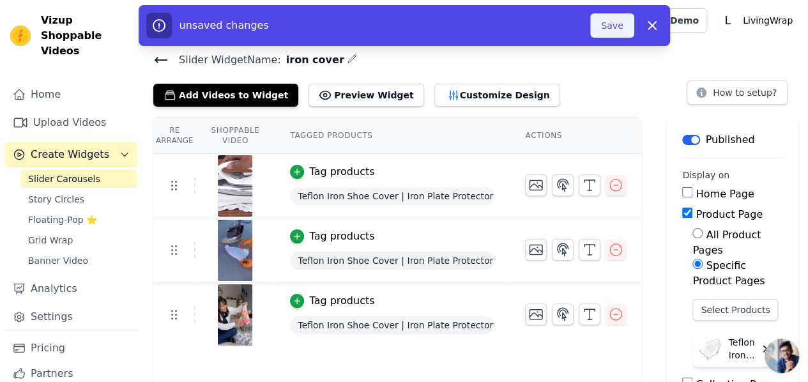
click at [613, 24] on button "Save" at bounding box center [611, 25] width 43 height 24
